Goal: Task Accomplishment & Management: Manage account settings

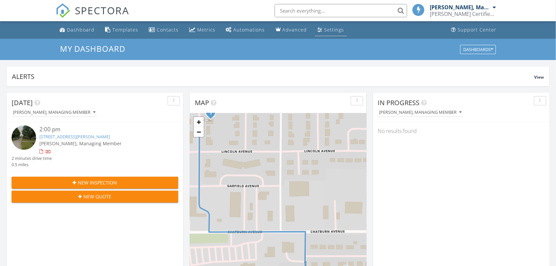
click at [324, 29] on div "Settings" at bounding box center [334, 30] width 20 height 6
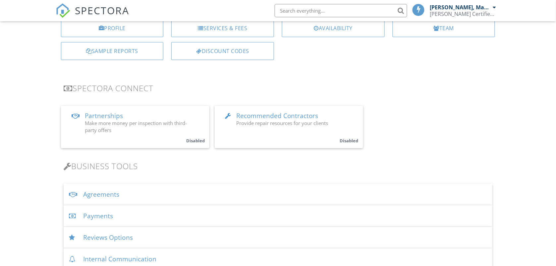
drag, startPoint x: 102, startPoint y: 193, endPoint x: 19, endPoint y: 136, distance: 100.6
click at [102, 193] on div "Agreements" at bounding box center [278, 195] width 429 height 22
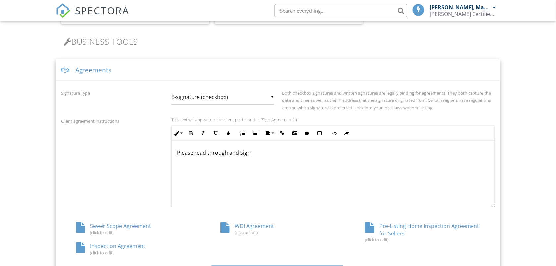
scroll to position [290, 0]
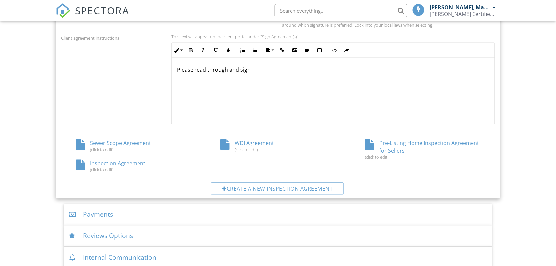
click at [101, 164] on div "Inspection Agreement (click to edit)" at bounding box center [133, 166] width 145 height 13
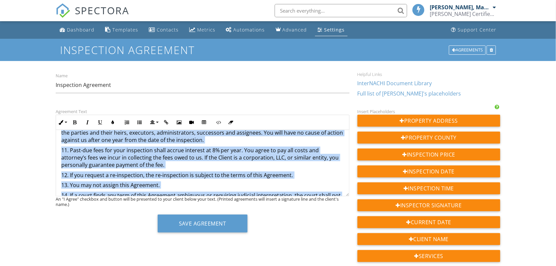
scroll to position [607, 0]
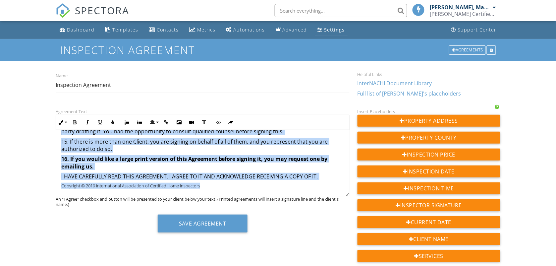
drag, startPoint x: 80, startPoint y: 139, endPoint x: 341, endPoint y: 218, distance: 273.1
click at [341, 218] on div "Agreement Text Inline Style XLarge Large Normal Small Light Small/Light Bold It…" at bounding box center [203, 172] width 302 height 130
copy div "Loremipsu Dolorsita Consectetur, ADI Elit Seddoeiusm Temporinc Utlabor Etdolore…"
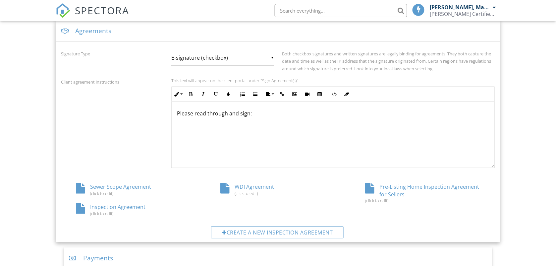
click at [387, 192] on div "Pre-Listing Home Inspection Agreement for Sellers (click to edit)" at bounding box center [422, 193] width 145 height 20
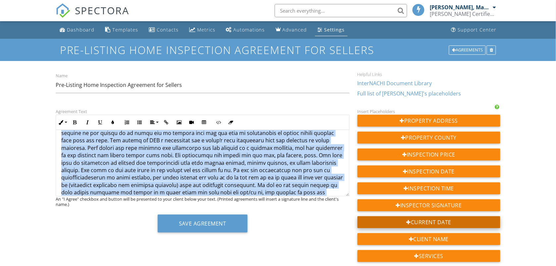
scroll to position [419, 0]
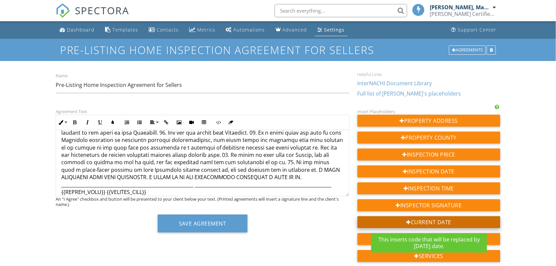
drag, startPoint x: 108, startPoint y: 143, endPoint x: 360, endPoint y: 217, distance: 262.9
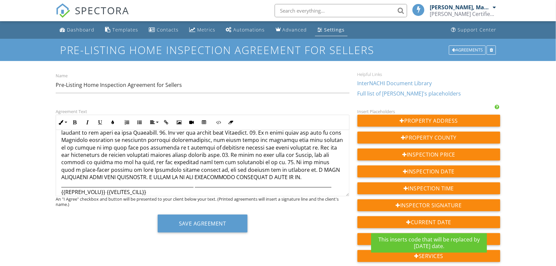
copy div "Pre-Listing Agreement Revised 9/2025 This is an Agreement between you, the unde…"
